Goal: Task Accomplishment & Management: Manage account settings

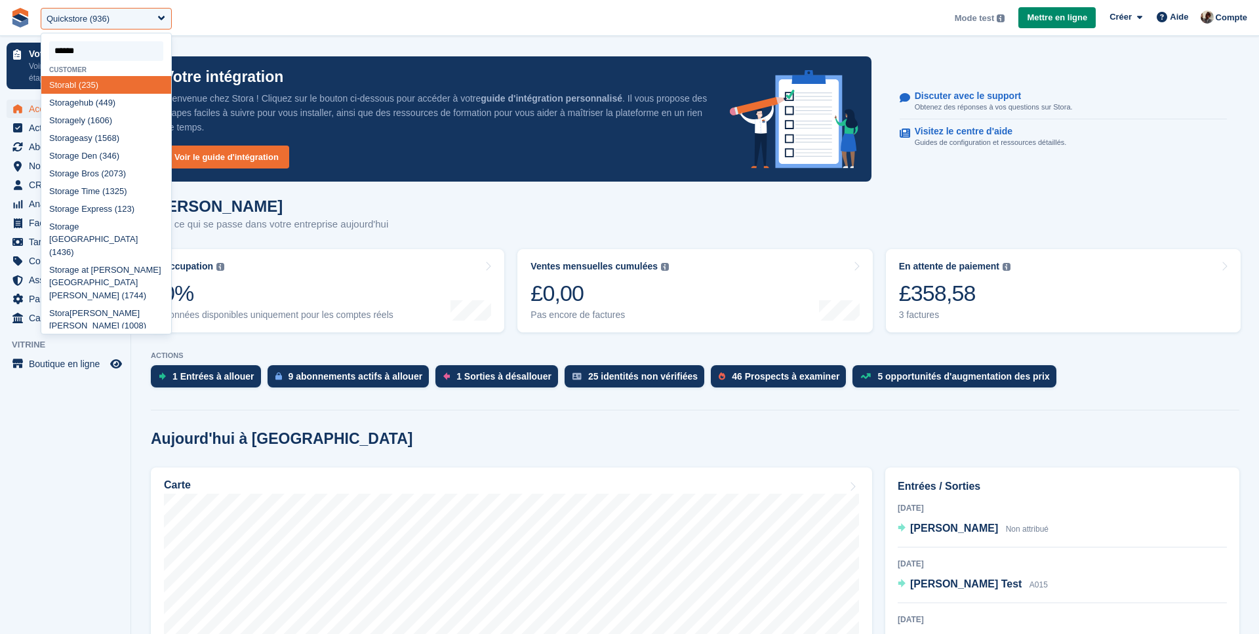
type input "*******"
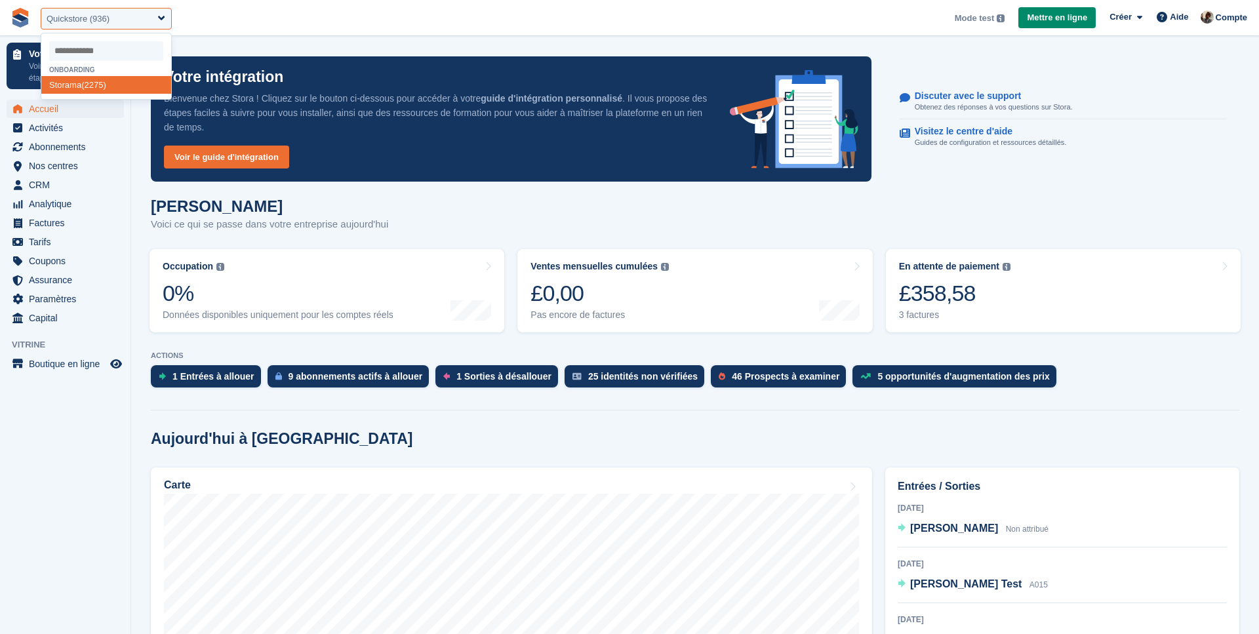
select select "****"
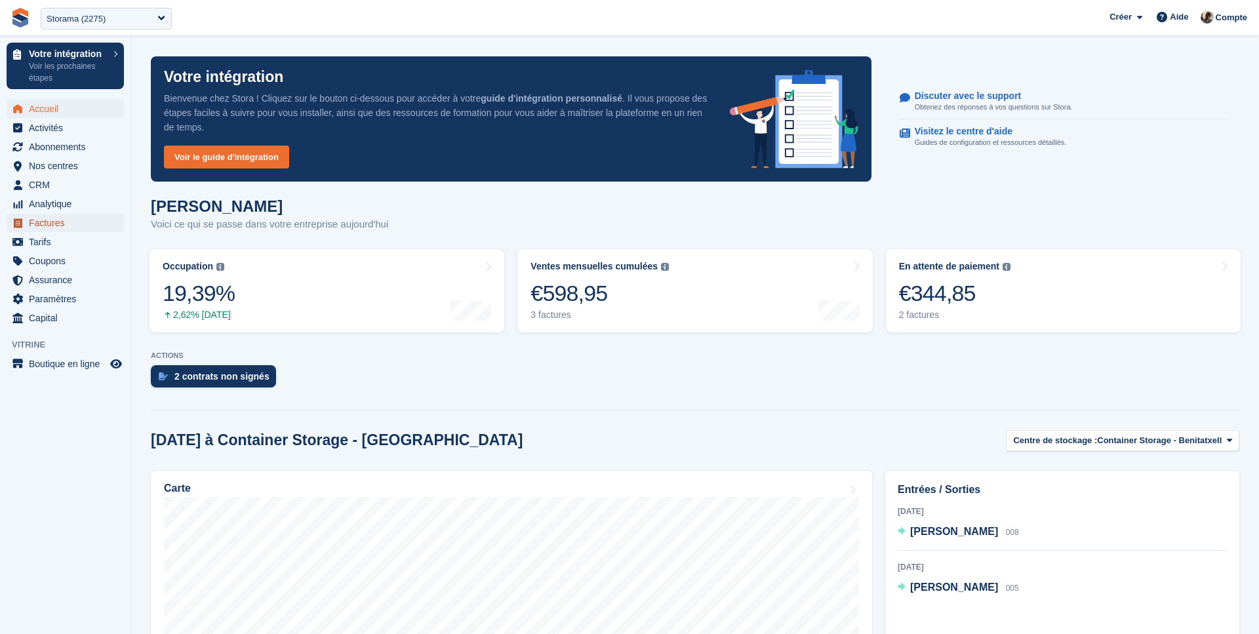
click at [102, 216] on span "Factures" at bounding box center [68, 223] width 79 height 18
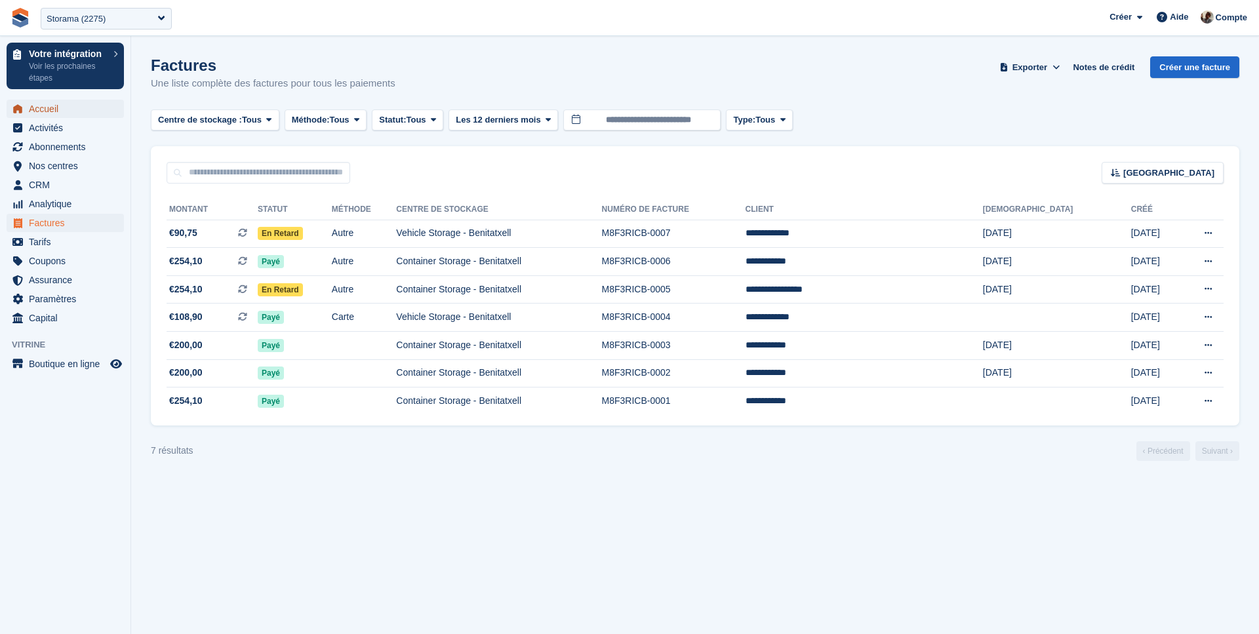
click at [62, 112] on span "Accueil" at bounding box center [68, 109] width 79 height 18
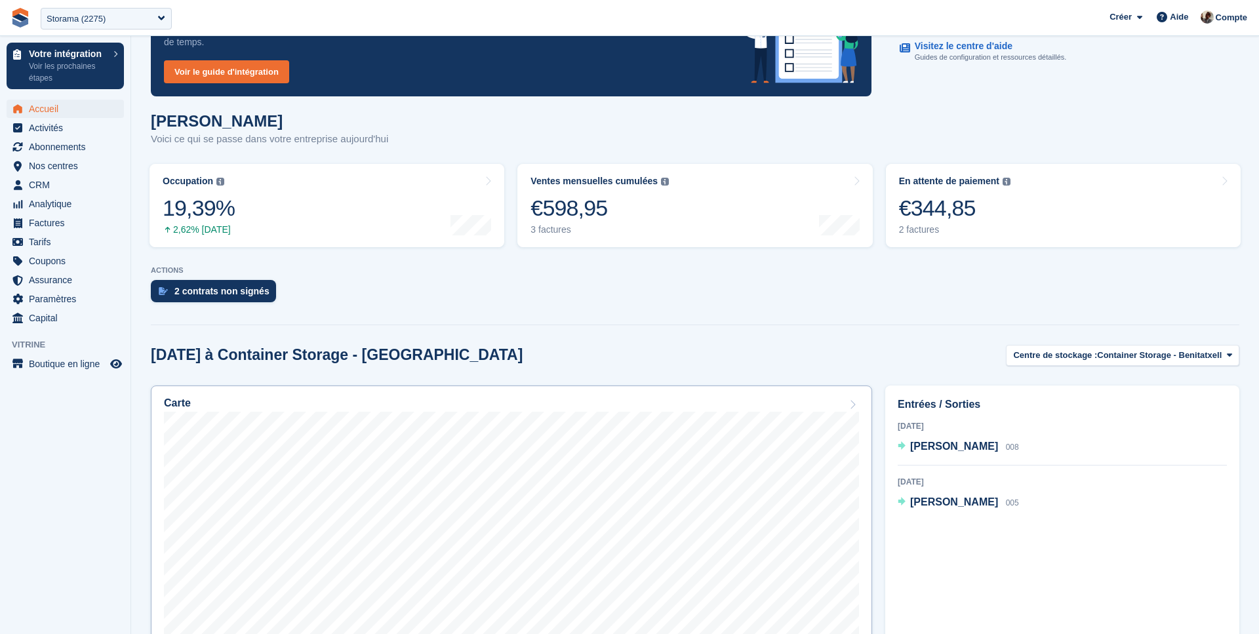
scroll to position [112, 0]
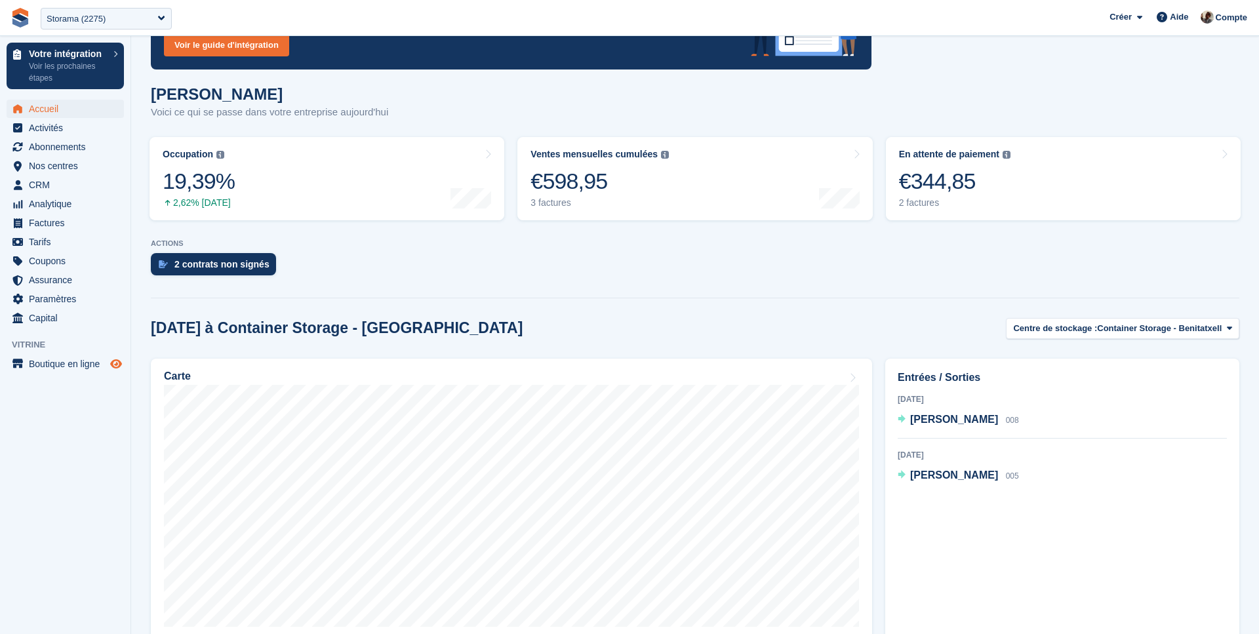
click at [119, 363] on icon "Boutique d'aperçu" at bounding box center [116, 364] width 12 height 10
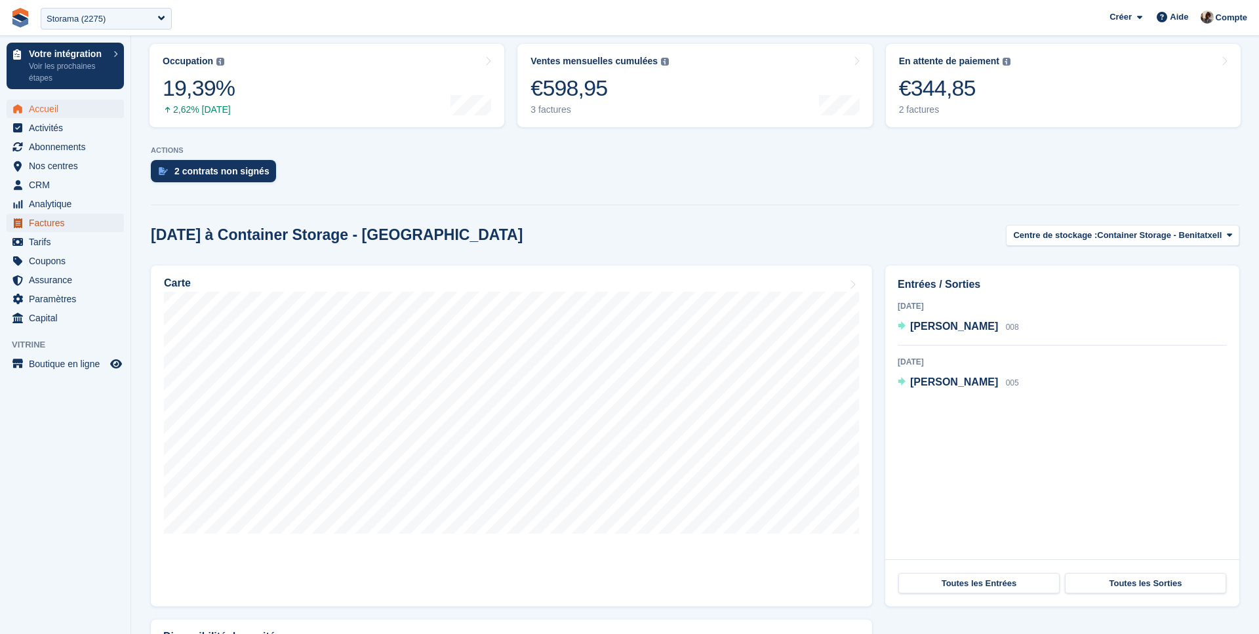
click at [58, 228] on span "Factures" at bounding box center [68, 223] width 79 height 18
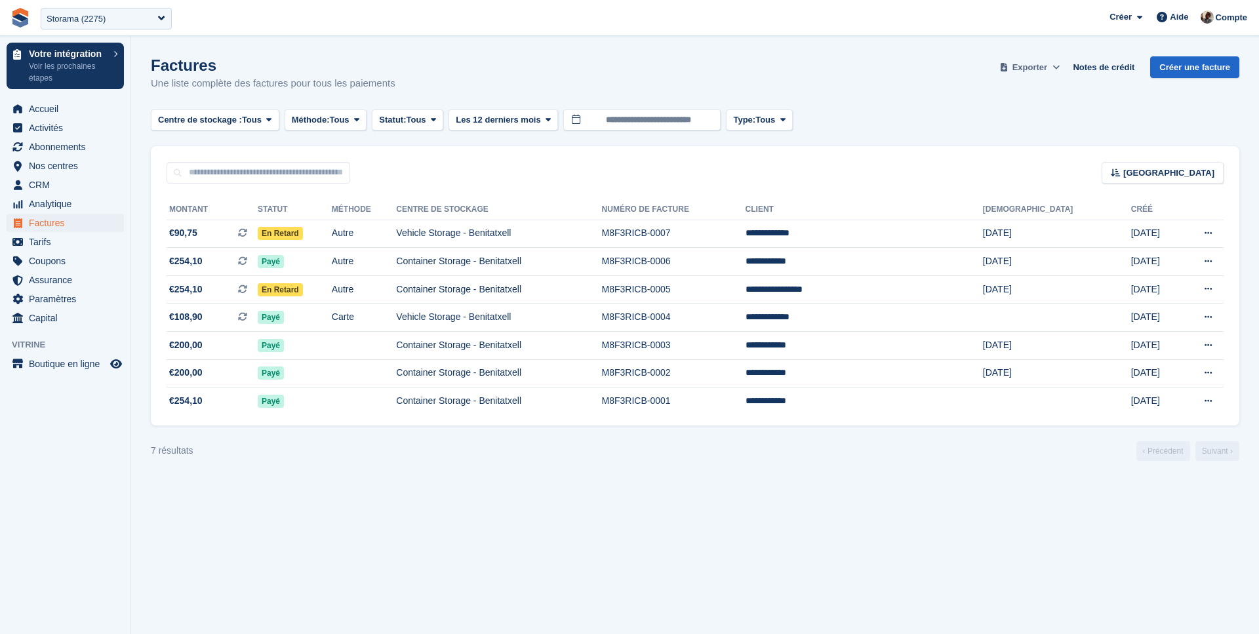
click at [1042, 69] on span "Exporter" at bounding box center [1030, 67] width 35 height 13
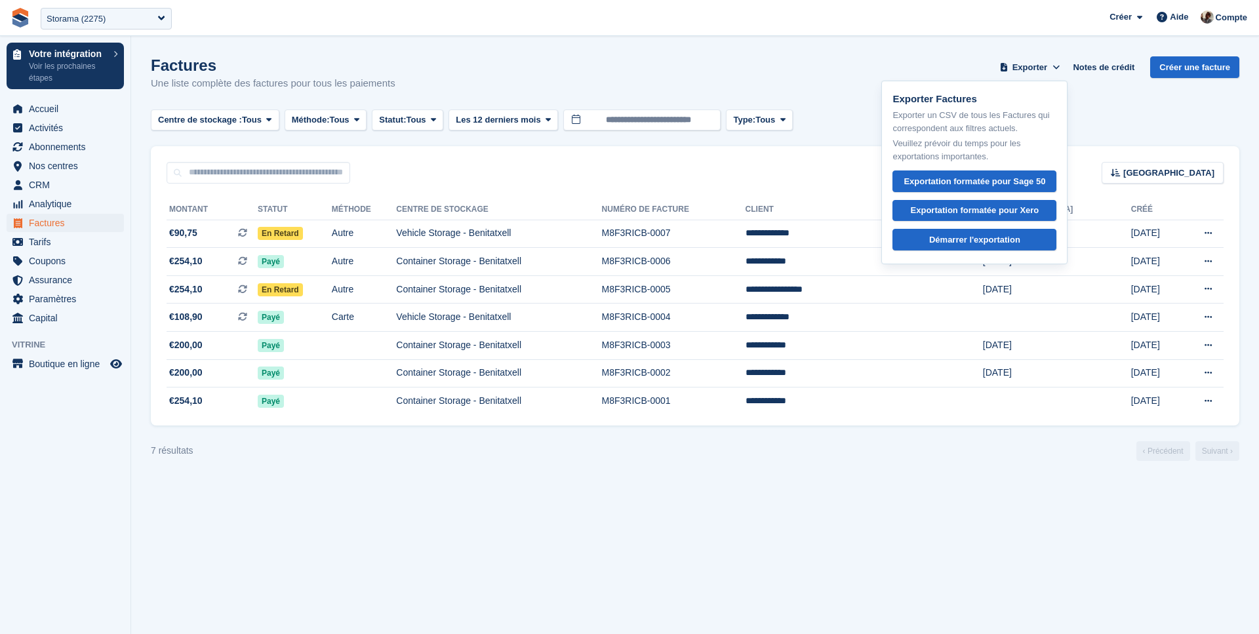
click at [952, 63] on div "Factures Une liste complète des factures pour tous les paiements Exporter Expor…" at bounding box center [695, 81] width 1089 height 51
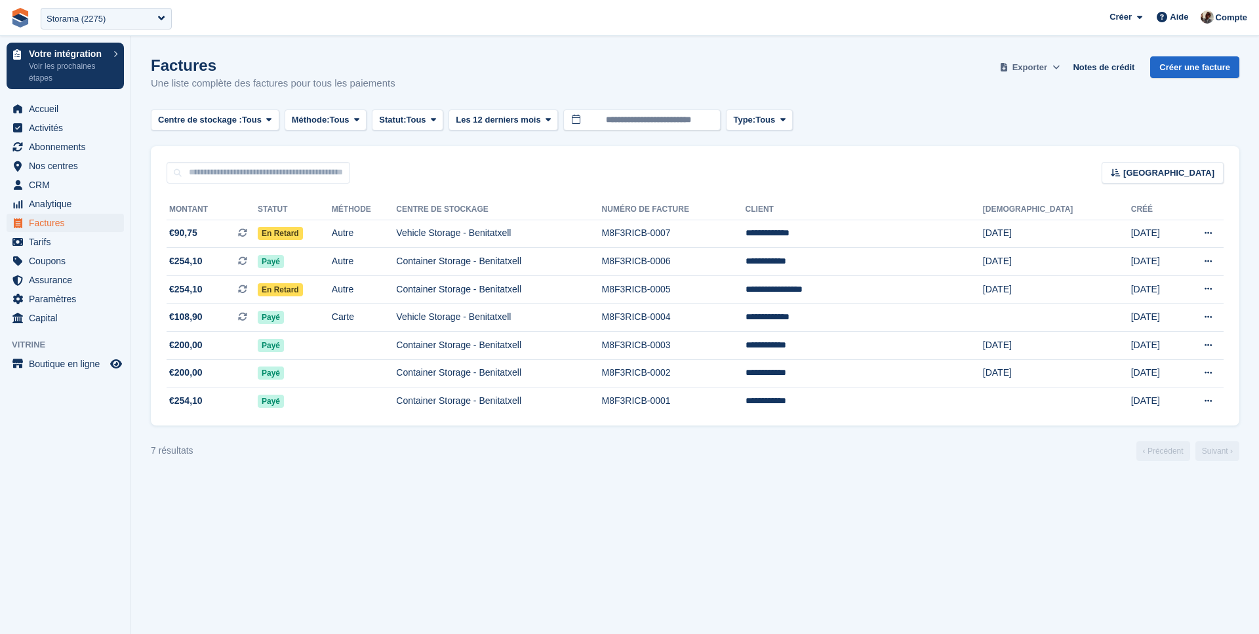
click at [1042, 68] on span "Exporter" at bounding box center [1030, 67] width 35 height 13
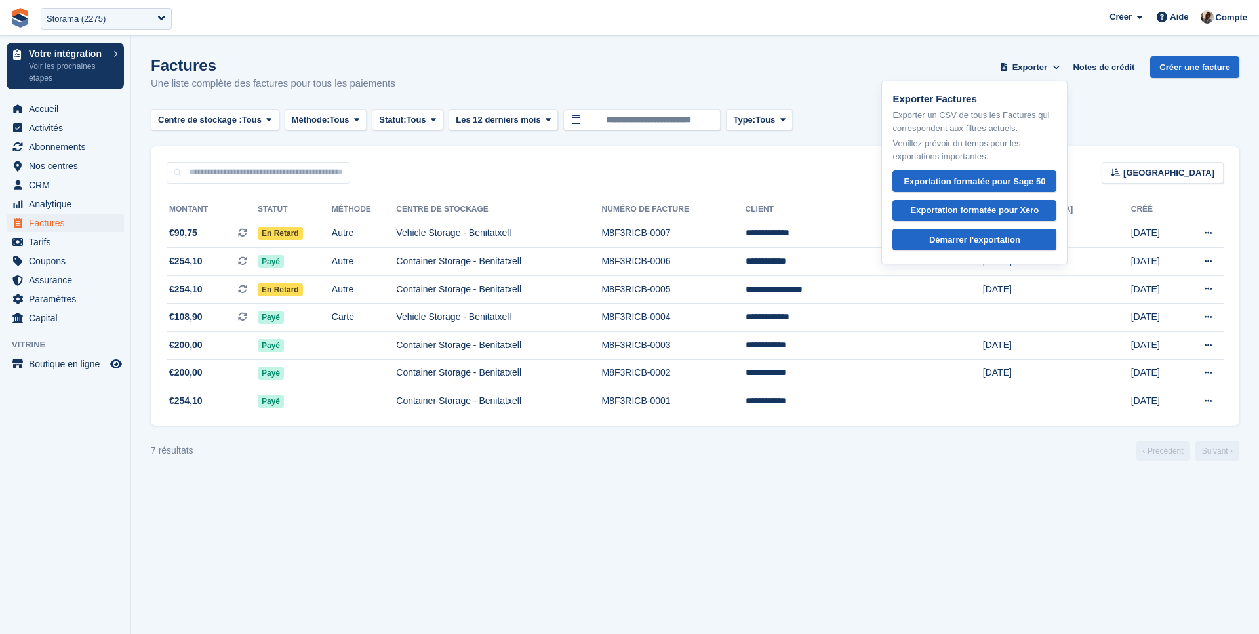
click at [838, 56] on section "Factures Une liste complète des factures pour tous les paiements Exporter Expor…" at bounding box center [695, 317] width 1128 height 634
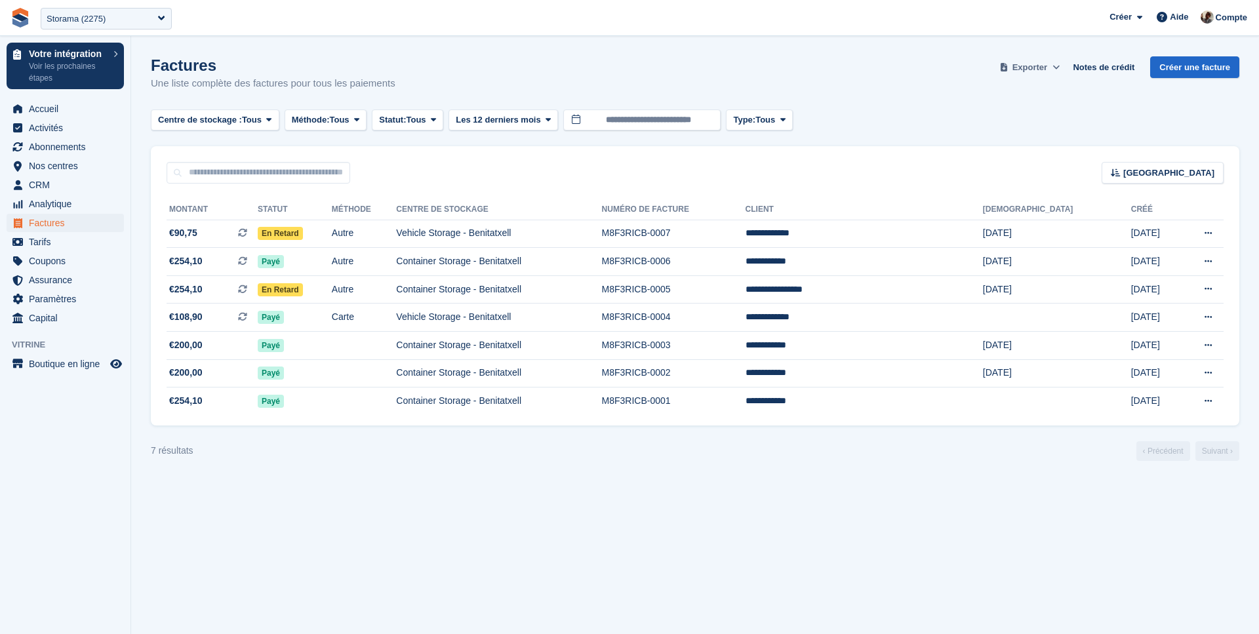
click at [1034, 63] on span "Exporter" at bounding box center [1030, 67] width 35 height 13
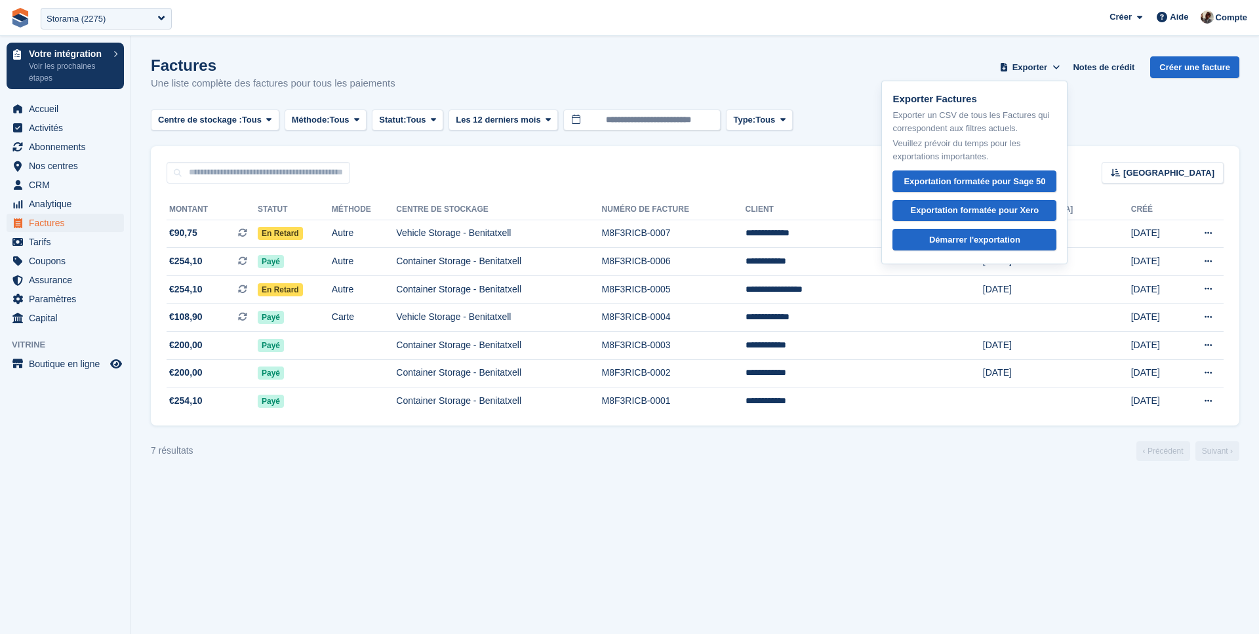
click at [836, 47] on section "Factures Une liste complète des factures pour tous les paiements Exporter Expor…" at bounding box center [695, 317] width 1128 height 634
